Goal: Book appointment/travel/reservation

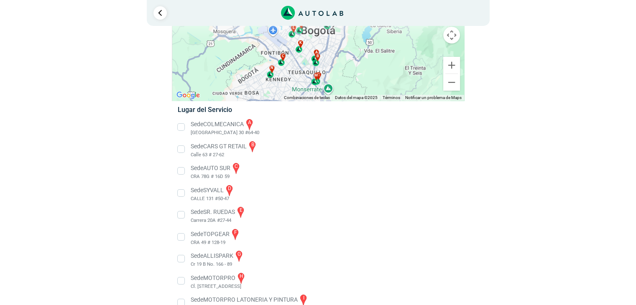
scroll to position [84, 0]
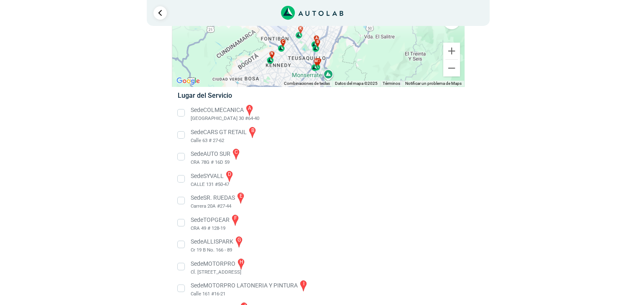
click at [179, 112] on li "Sede COLMECANICA a [GEOGRAPHIC_DATA] 30 #64-40" at bounding box center [317, 113] width 293 height 19
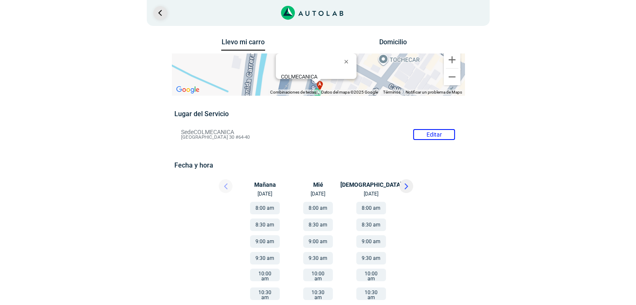
click at [160, 14] on link "Ir al paso anterior" at bounding box center [159, 12] width 13 height 13
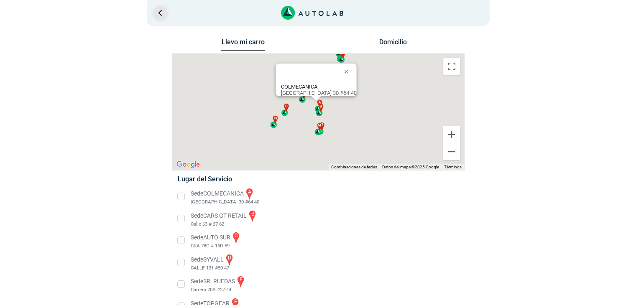
scroll to position [84, 0]
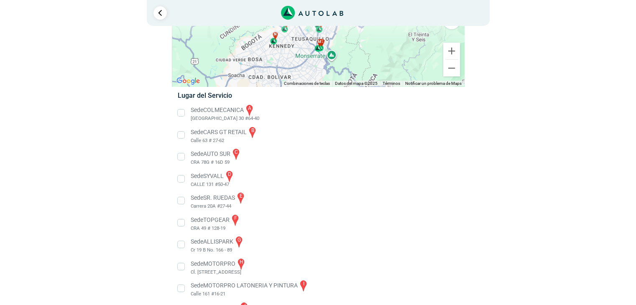
click at [178, 114] on li "Sede COLMECANICA a [GEOGRAPHIC_DATA] 30 #64-40" at bounding box center [317, 113] width 293 height 19
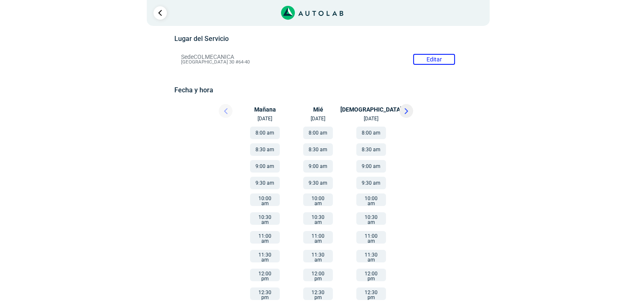
scroll to position [84, 0]
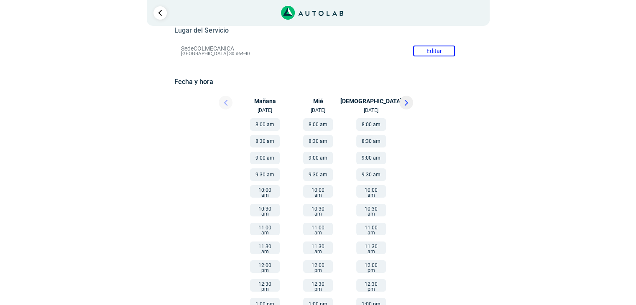
click at [404, 100] on button at bounding box center [406, 103] width 14 height 14
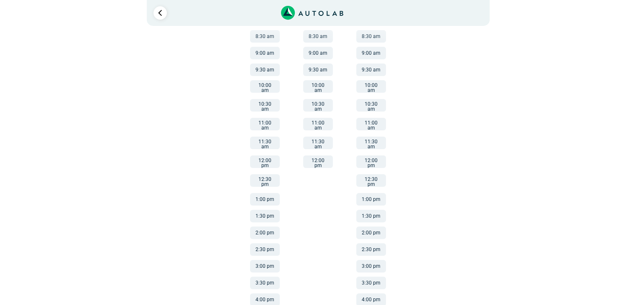
scroll to position [63, 0]
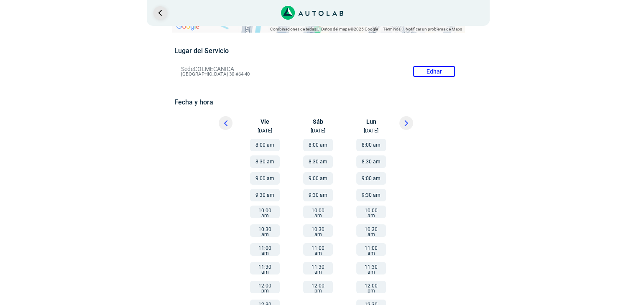
click at [161, 14] on link "Ir al paso anterior" at bounding box center [159, 12] width 13 height 13
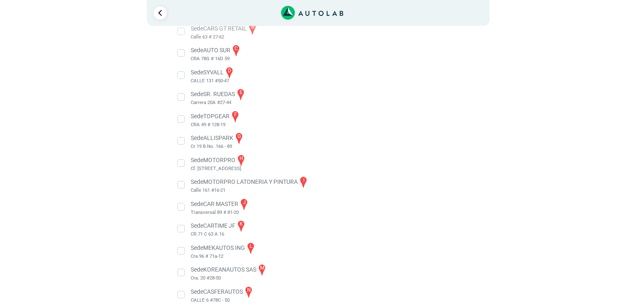
scroll to position [197, 0]
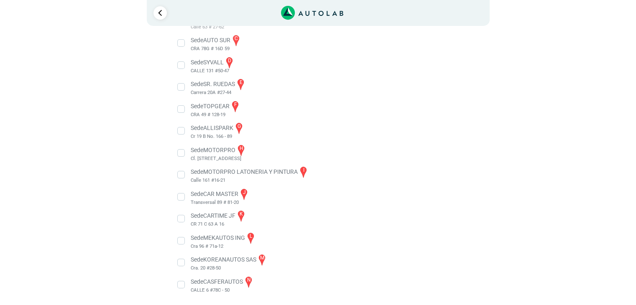
click at [182, 283] on li "Sede CASFERAUTOS n CALLE 6 #78C - 50" at bounding box center [317, 285] width 293 height 19
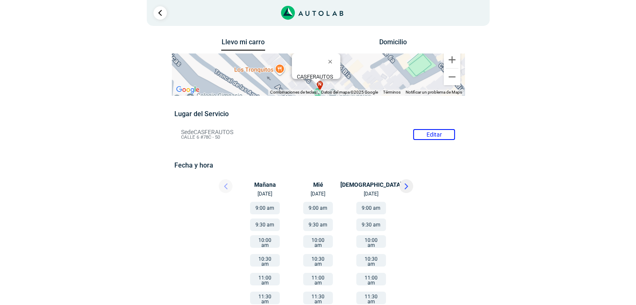
click at [405, 187] on icon at bounding box center [406, 186] width 3 height 5
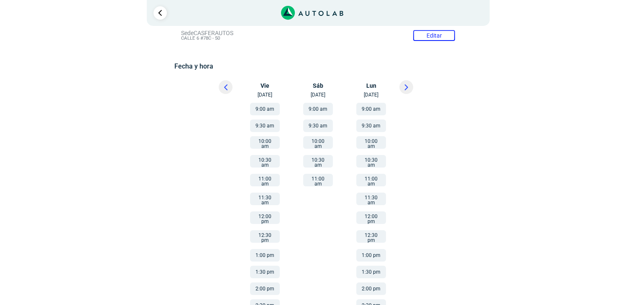
scroll to position [30, 0]
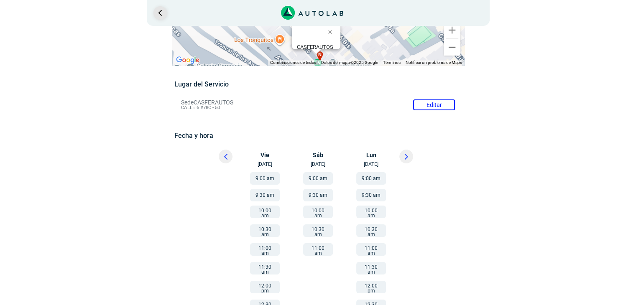
click at [154, 9] on link "Ir al paso anterior" at bounding box center [159, 12] width 13 height 13
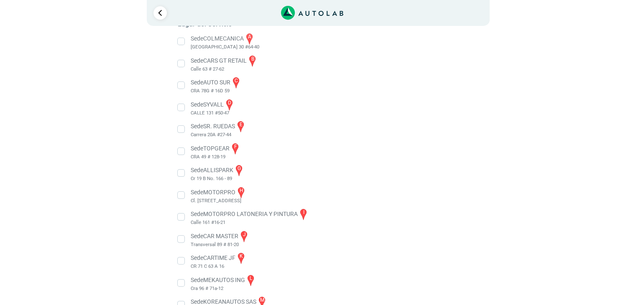
click at [182, 129] on li "Sede SR. RUEDAS e Carrera 20A #27-44" at bounding box center [317, 129] width 293 height 19
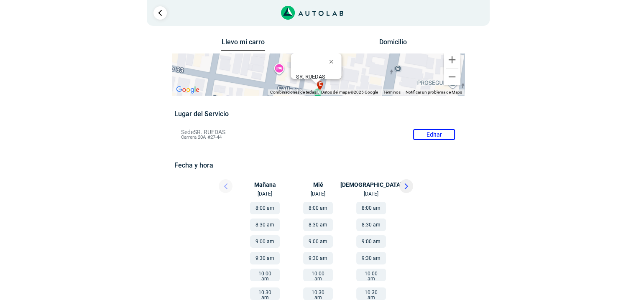
click at [406, 187] on icon at bounding box center [406, 186] width 3 height 5
click at [158, 13] on link "Ir al paso anterior" at bounding box center [159, 12] width 13 height 13
